Goal: Task Accomplishment & Management: Use online tool/utility

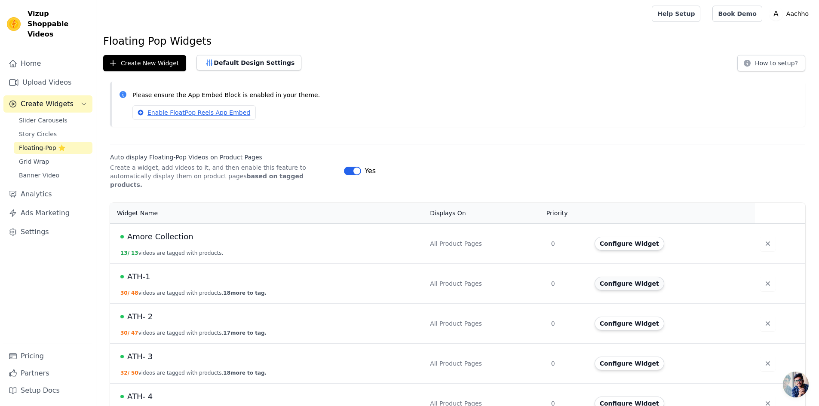
click at [625, 278] on button "Configure Widget" at bounding box center [630, 284] width 70 height 14
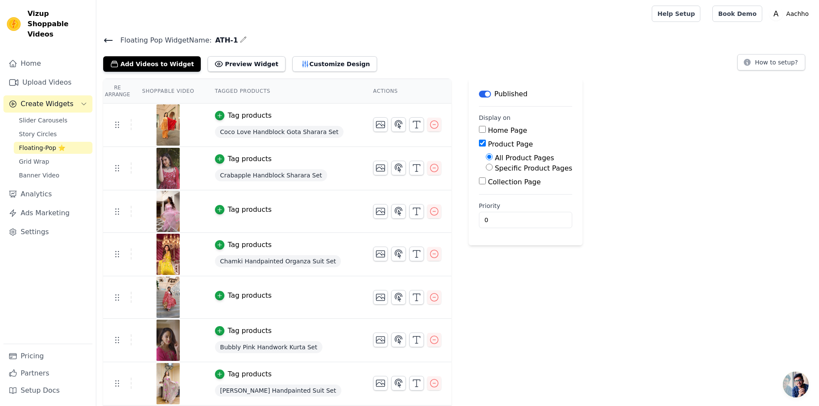
click at [104, 40] on icon at bounding box center [108, 40] width 10 height 10
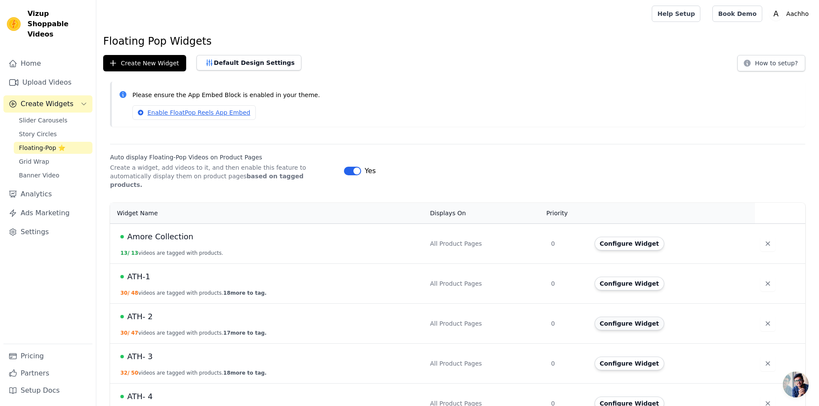
click at [632, 317] on button "Configure Widget" at bounding box center [630, 324] width 70 height 14
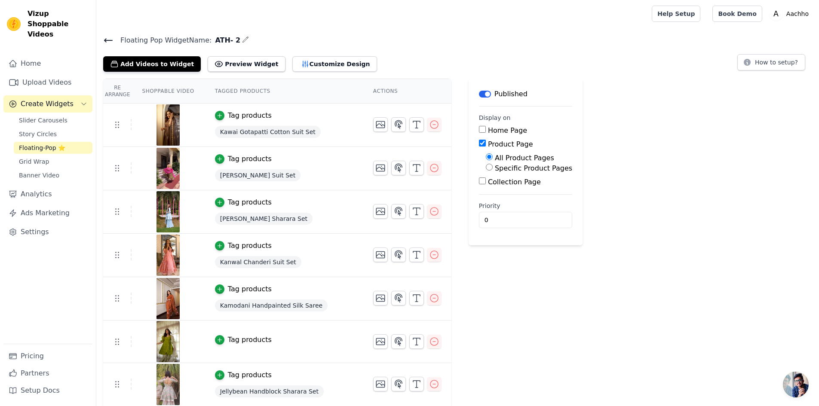
click at [106, 42] on icon at bounding box center [108, 40] width 8 height 3
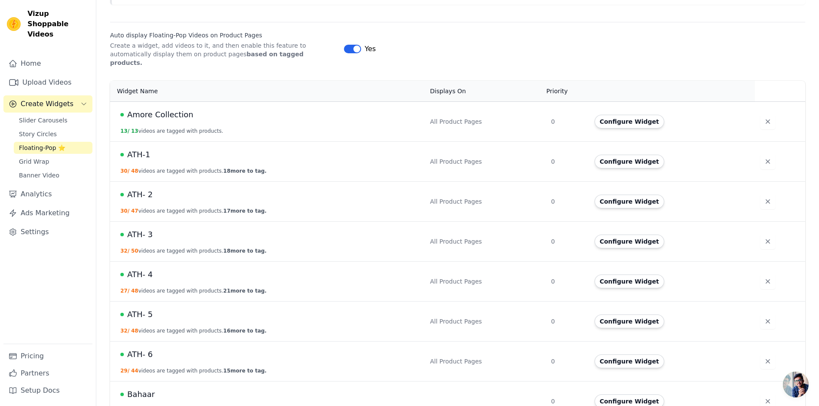
scroll to position [129, 0]
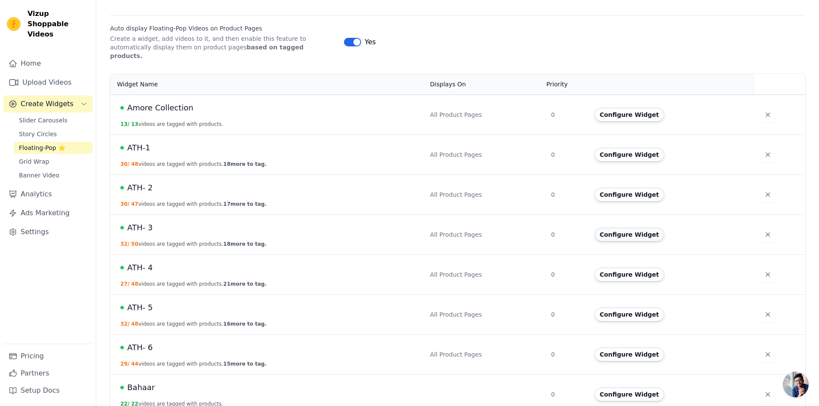
click at [631, 228] on button "Configure Widget" at bounding box center [630, 235] width 70 height 14
